Goal: Check status: Check status

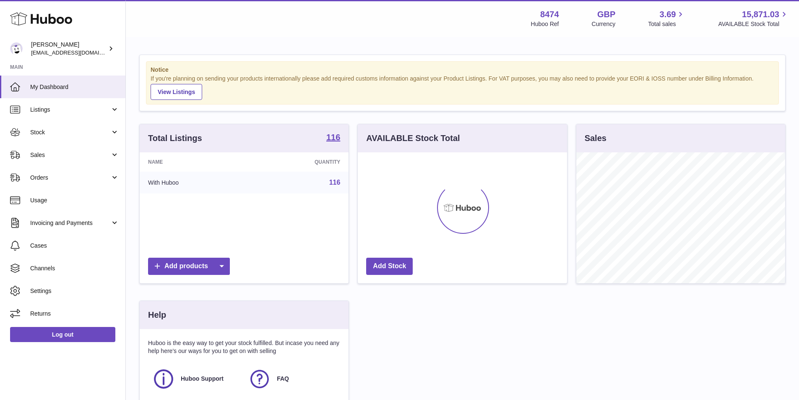
scroll to position [131, 211]
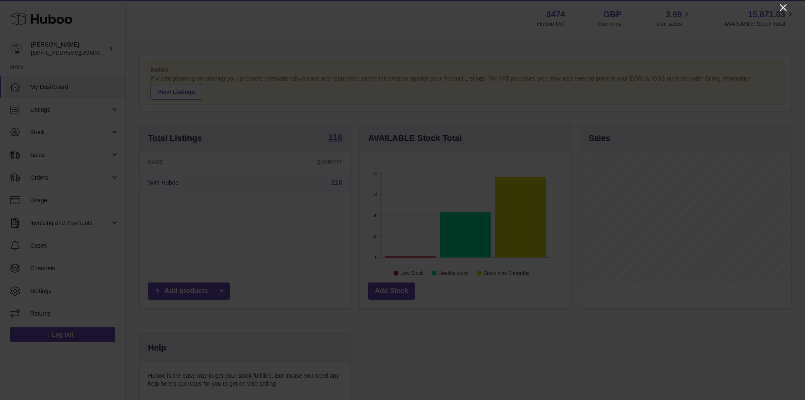
click at [785, 6] on icon "Close" at bounding box center [783, 8] width 10 height 10
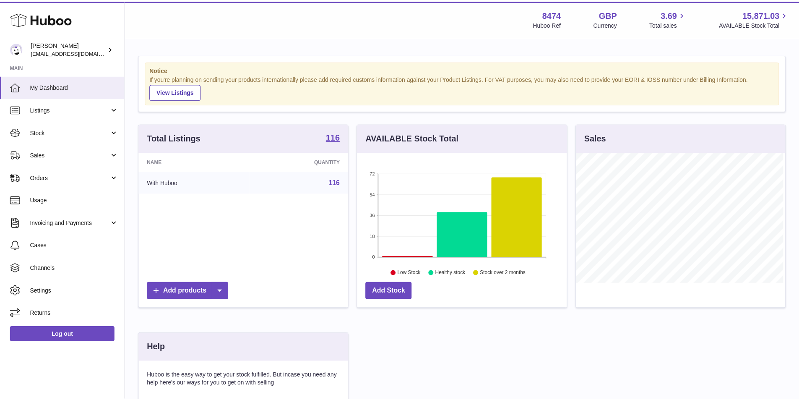
scroll to position [419179, 419101]
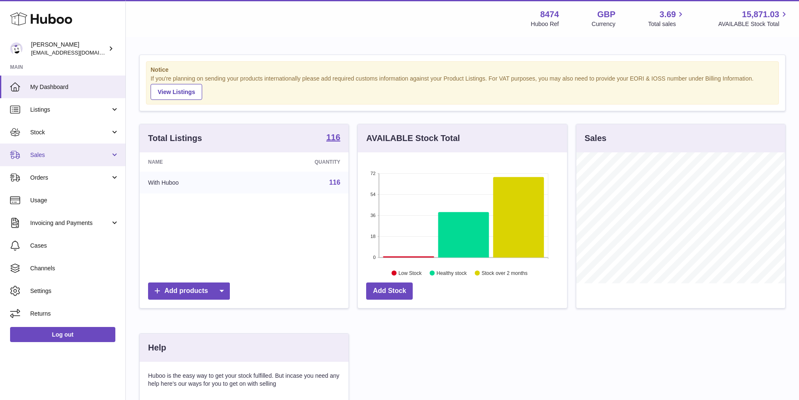
click at [40, 161] on link "Sales" at bounding box center [62, 154] width 125 height 23
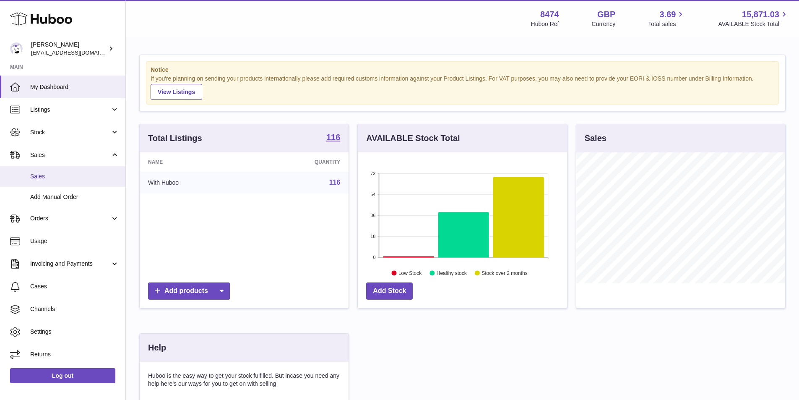
click at [39, 175] on span "Sales" at bounding box center [74, 176] width 89 height 8
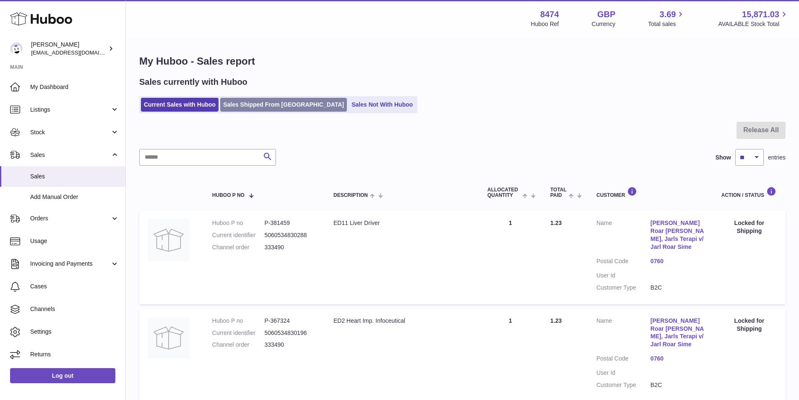
click at [259, 105] on link "Sales Shipped From Huboo" at bounding box center [283, 105] width 127 height 14
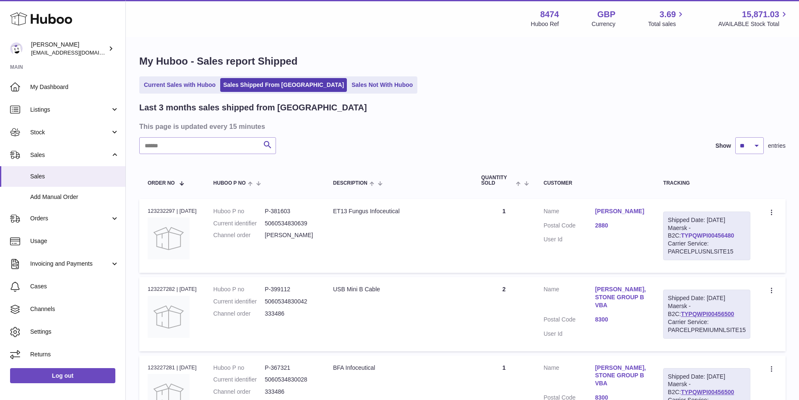
drag, startPoint x: 729, startPoint y: 236, endPoint x: 669, endPoint y: 236, distance: 60.4
click at [669, 236] on div "Shipped Date: 21st Aug 2025 Maersk - B2C: TYPQWPI00456480 Carrier Service: PARC…" at bounding box center [706, 235] width 87 height 49
copy link "TYPQWPI00456480"
